Goal: Task Accomplishment & Management: Manage account settings

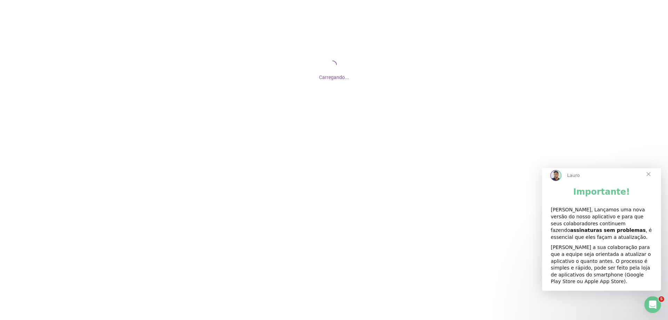
click at [651, 180] on span "Fechar" at bounding box center [648, 173] width 25 height 25
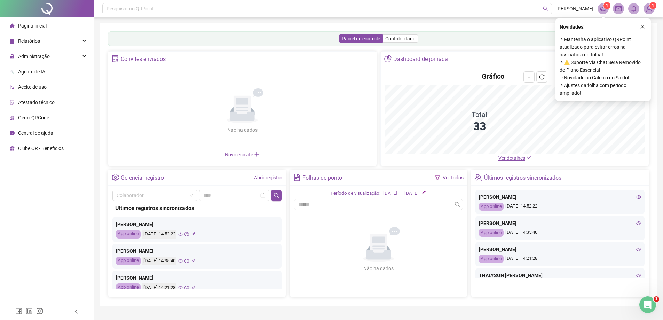
drag, startPoint x: 50, startPoint y: 58, endPoint x: 50, endPoint y: 66, distance: 8.0
click at [50, 58] on div "Administração" at bounding box center [46, 56] width 91 height 14
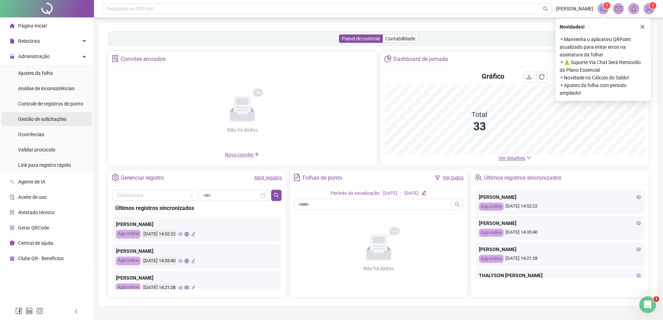
click at [55, 118] on span "Gestão de solicitações" at bounding box center [42, 119] width 48 height 6
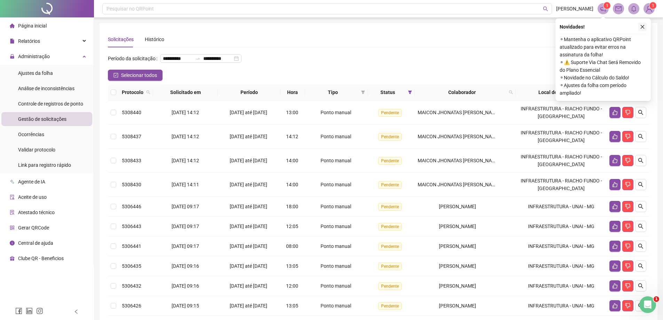
click at [645, 28] on button "button" at bounding box center [642, 27] width 8 height 8
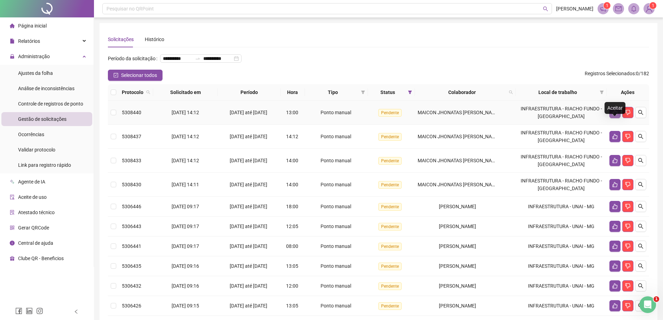
click at [610, 118] on button "button" at bounding box center [614, 112] width 11 height 11
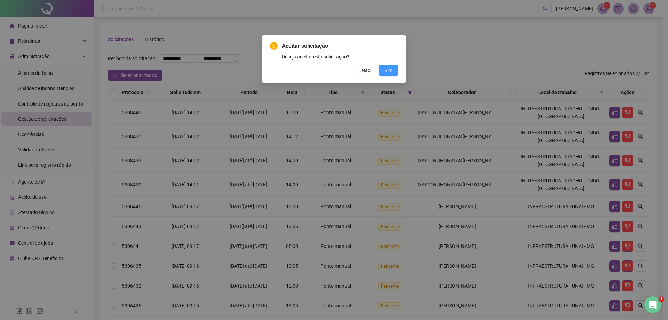
drag, startPoint x: 388, startPoint y: 70, endPoint x: 570, endPoint y: 92, distance: 183.9
click at [388, 70] on span "Sim" at bounding box center [388, 70] width 8 height 8
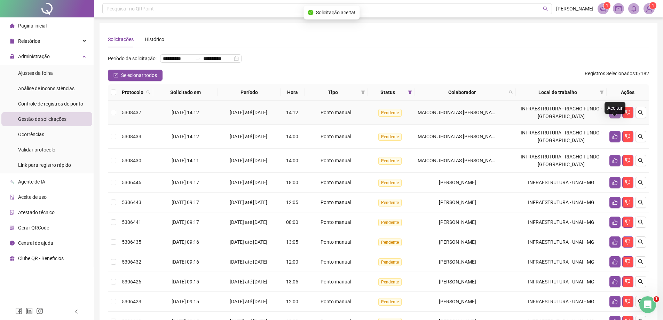
click at [614, 115] on icon "like" at bounding box center [615, 113] width 6 height 6
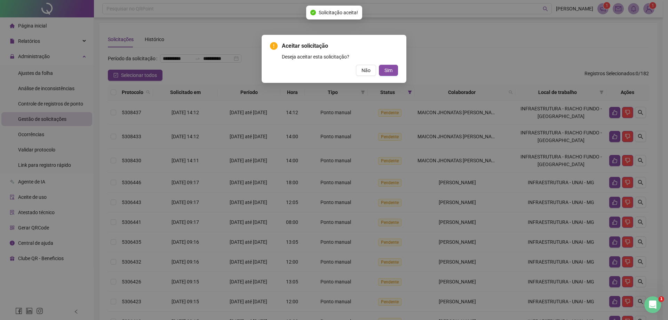
click at [396, 70] on button "Sim" at bounding box center [388, 70] width 19 height 11
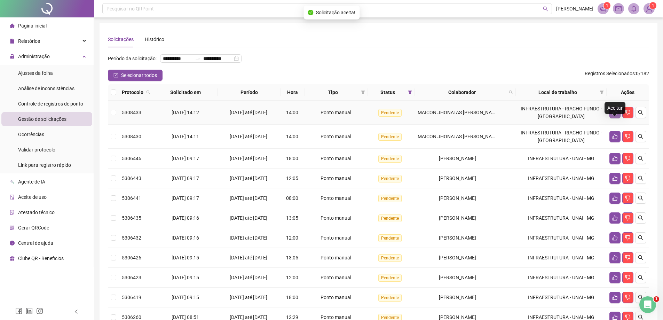
click at [615, 115] on icon "like" at bounding box center [614, 112] width 5 height 5
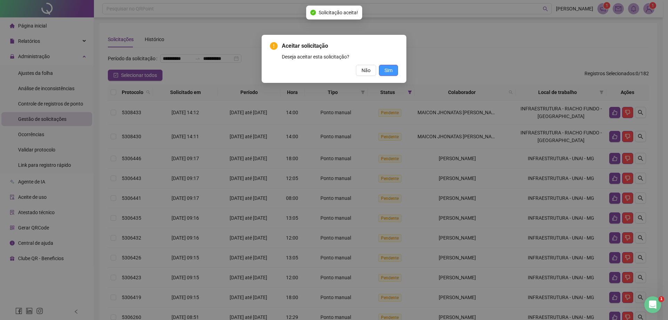
click at [392, 73] on span "Sim" at bounding box center [388, 70] width 8 height 8
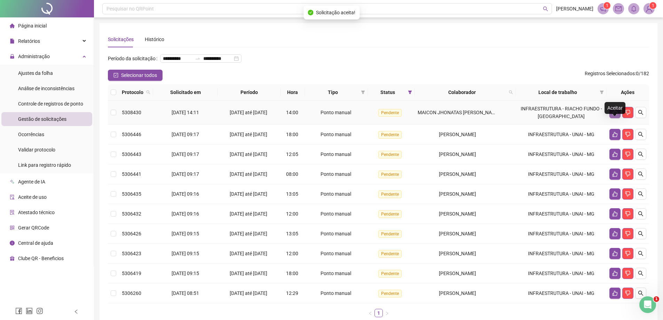
click at [616, 115] on icon "like" at bounding box center [615, 113] width 6 height 6
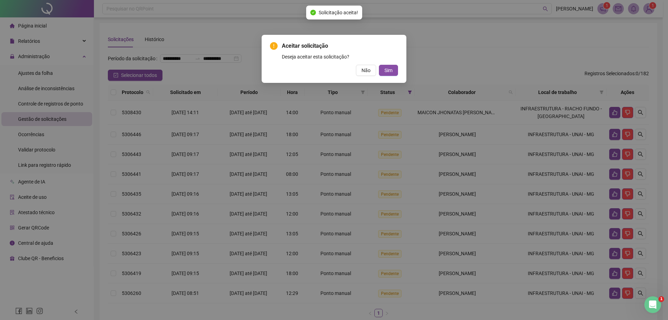
drag, startPoint x: 387, startPoint y: 69, endPoint x: 461, endPoint y: 95, distance: 78.7
click at [388, 69] on span "Sim" at bounding box center [388, 70] width 8 height 8
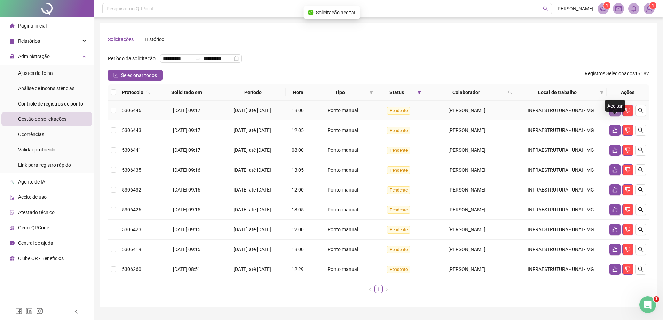
click at [612, 113] on icon "like" at bounding box center [615, 110] width 6 height 6
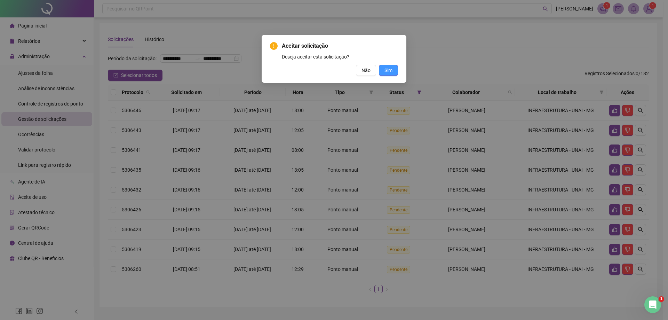
click at [393, 71] on button "Sim" at bounding box center [388, 70] width 19 height 11
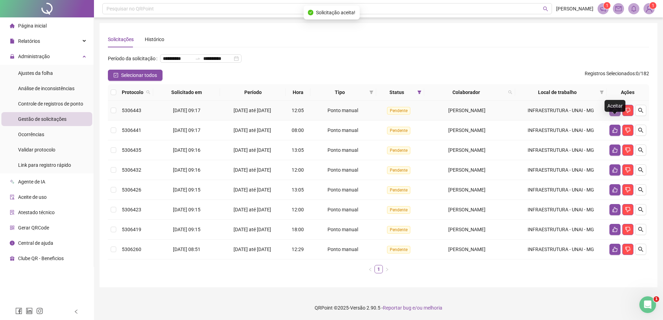
click at [612, 113] on icon "like" at bounding box center [614, 110] width 5 height 5
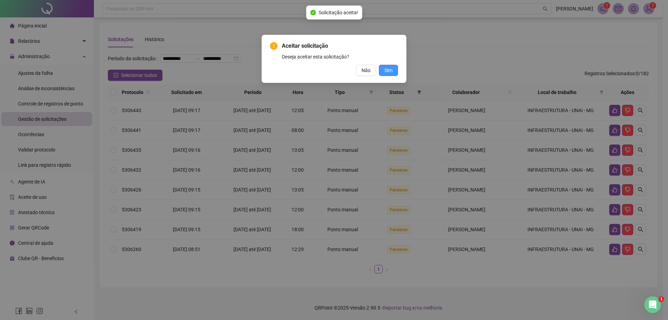
click at [396, 72] on button "Sim" at bounding box center [388, 70] width 19 height 11
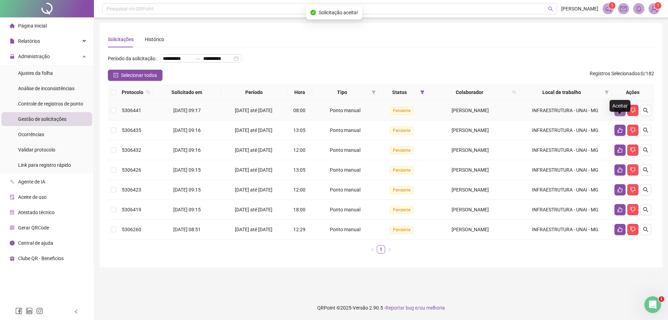
click at [617, 113] on icon "like" at bounding box center [620, 110] width 6 height 6
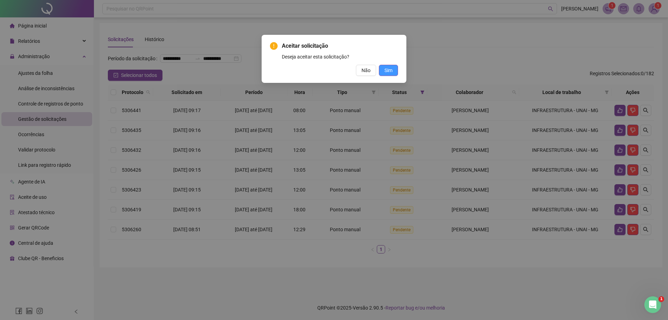
click at [394, 70] on button "Sim" at bounding box center [388, 70] width 19 height 11
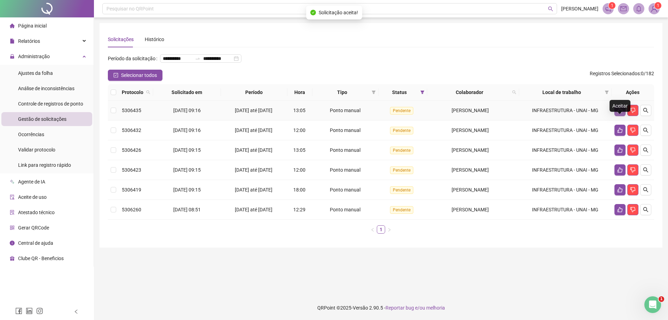
click at [617, 113] on icon "like" at bounding box center [619, 110] width 5 height 5
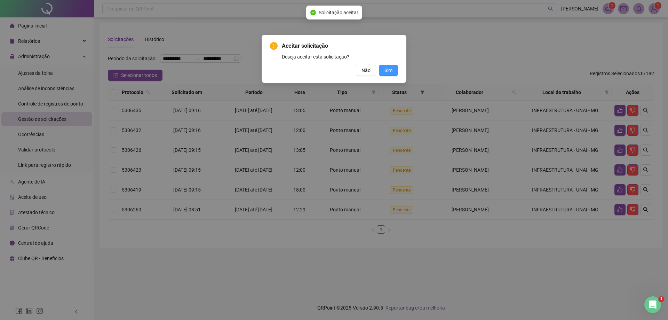
click at [395, 71] on button "Sim" at bounding box center [388, 70] width 19 height 11
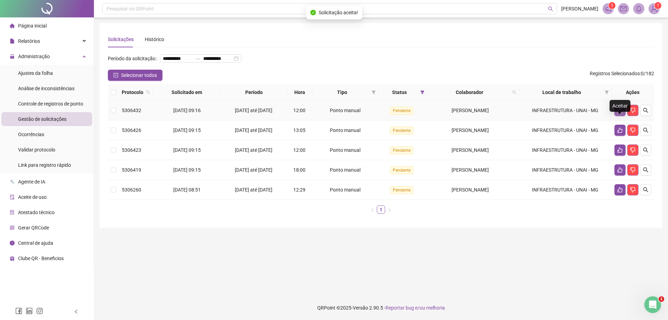
click at [617, 113] on icon "like" at bounding box center [620, 110] width 6 height 6
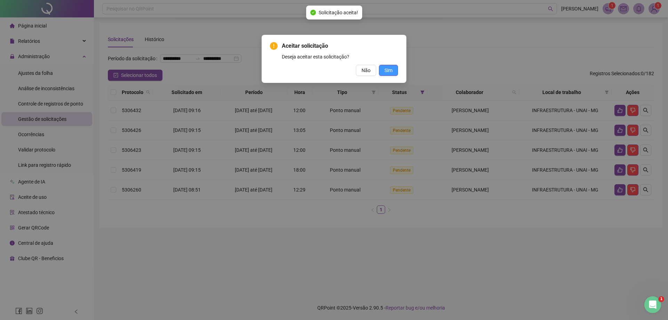
click at [384, 69] on button "Sim" at bounding box center [388, 70] width 19 height 11
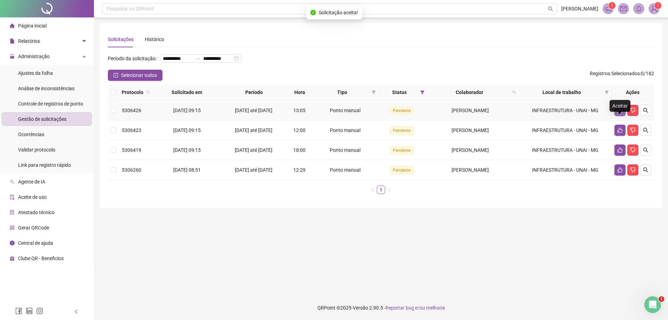
click at [618, 113] on icon "like" at bounding box center [619, 110] width 5 height 5
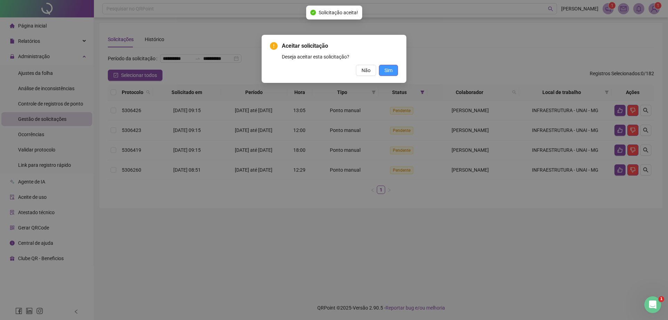
click at [392, 70] on button "Sim" at bounding box center [388, 70] width 19 height 11
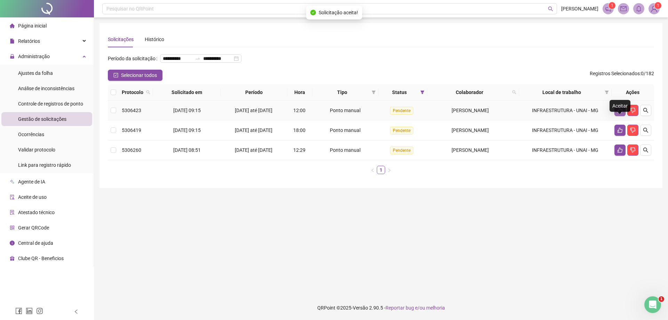
click at [617, 113] on icon "like" at bounding box center [620, 110] width 6 height 6
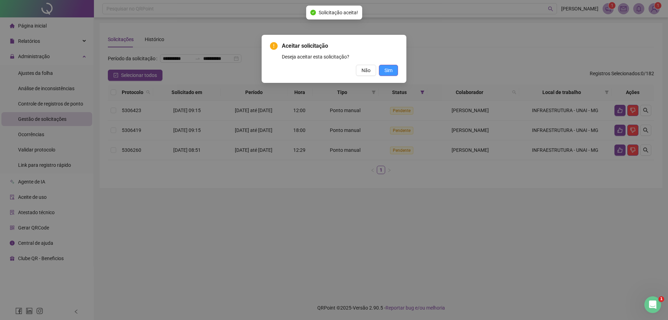
click at [394, 71] on button "Sim" at bounding box center [388, 70] width 19 height 11
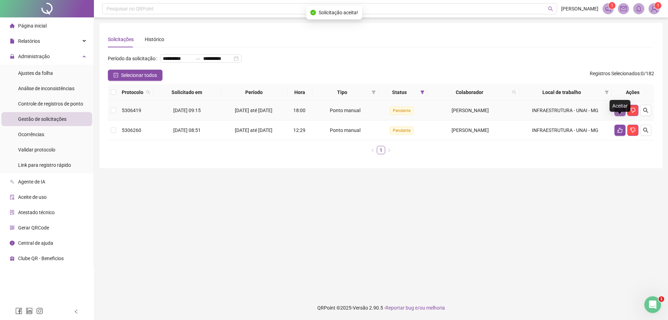
click at [620, 113] on icon "like" at bounding box center [619, 110] width 5 height 5
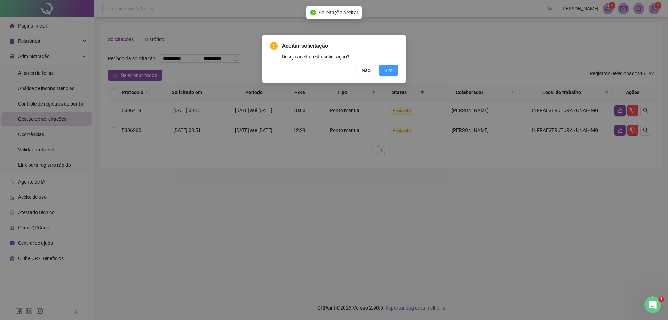
click at [392, 72] on span "Sim" at bounding box center [388, 70] width 8 height 8
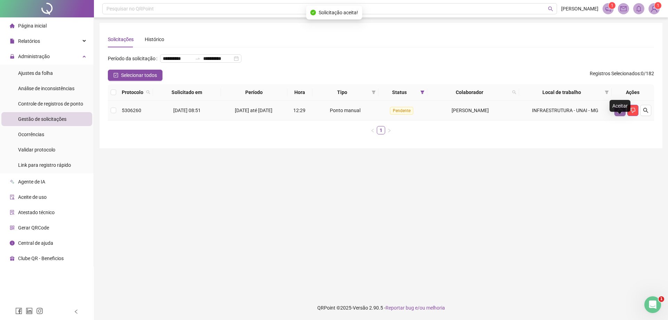
click at [617, 113] on icon "like" at bounding box center [620, 110] width 6 height 6
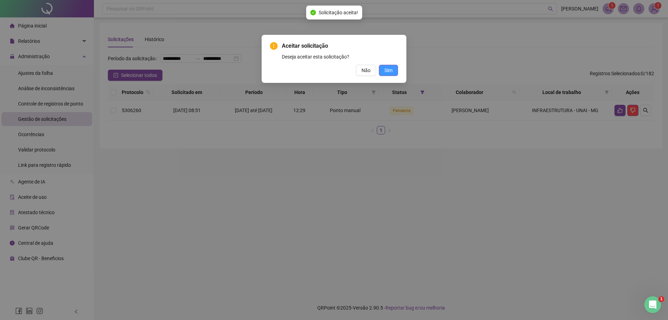
click at [394, 70] on button "Sim" at bounding box center [388, 70] width 19 height 11
